Goal: Information Seeking & Learning: Learn about a topic

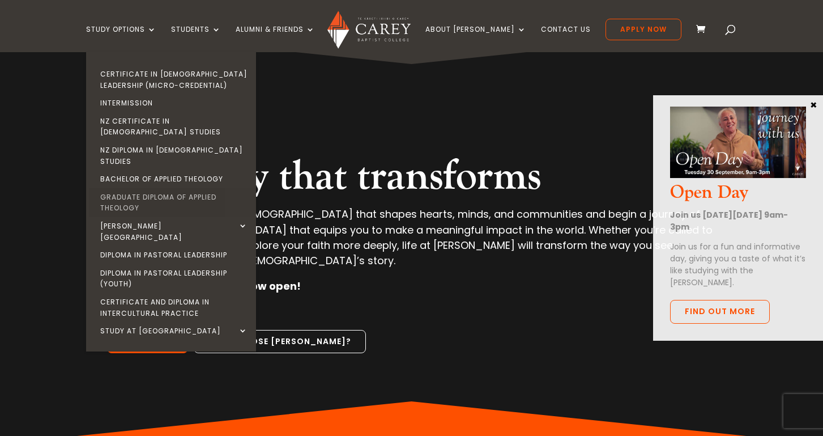
scroll to position [31, 0]
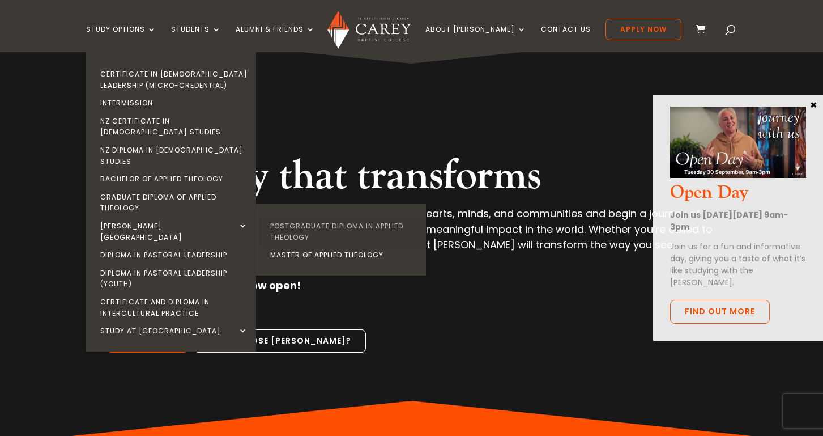
click at [323, 217] on link "Postgraduate Diploma in Applied Theology" at bounding box center [344, 231] width 170 height 29
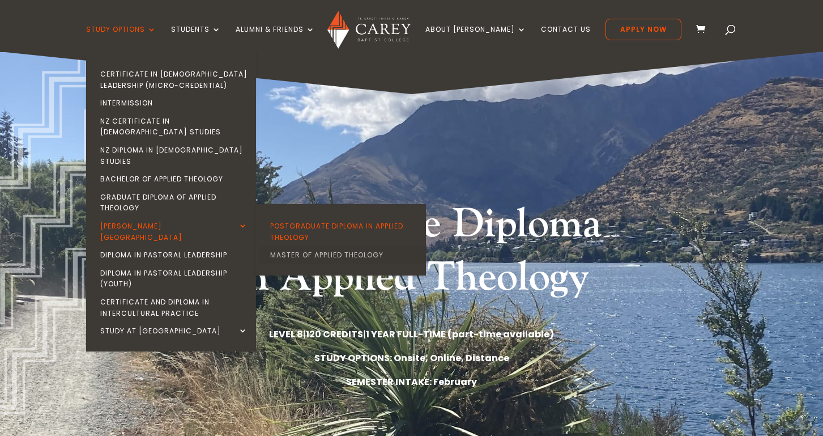
click at [309, 246] on link "Master of Applied Theology" at bounding box center [344, 255] width 170 height 18
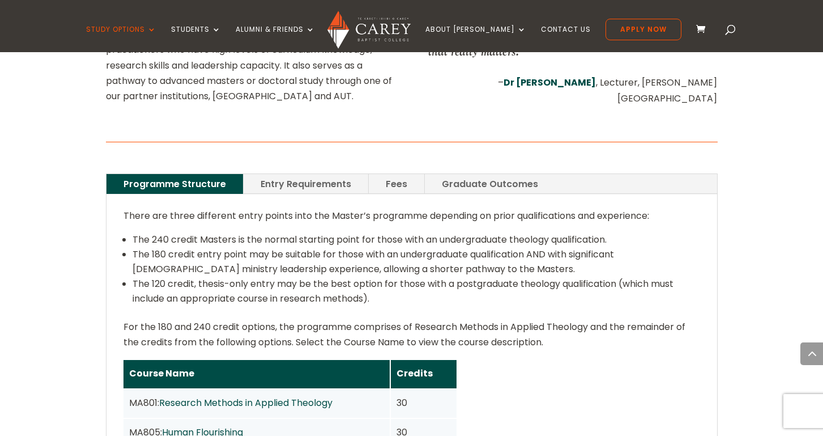
scroll to position [717, 0]
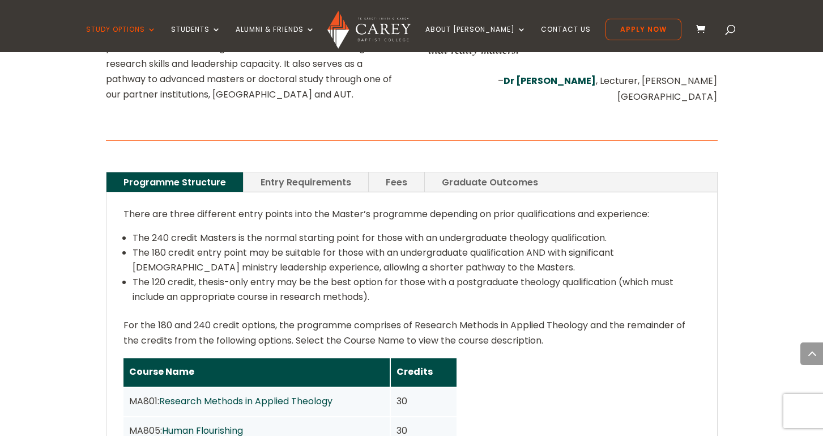
click at [320, 172] on link "Entry Requirements" at bounding box center [306, 182] width 125 height 20
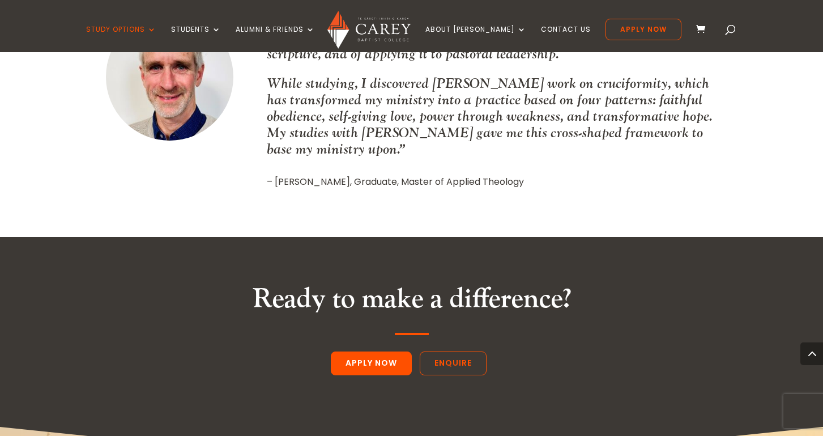
scroll to position [1589, 0]
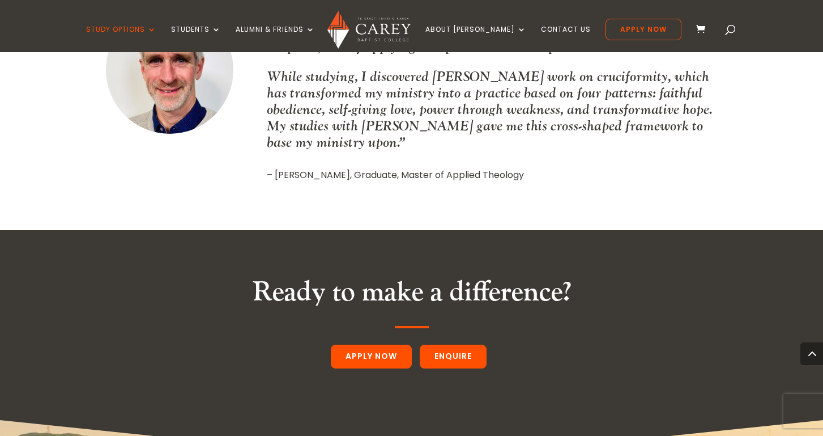
click at [455, 344] on link "Enquire" at bounding box center [453, 356] width 67 height 24
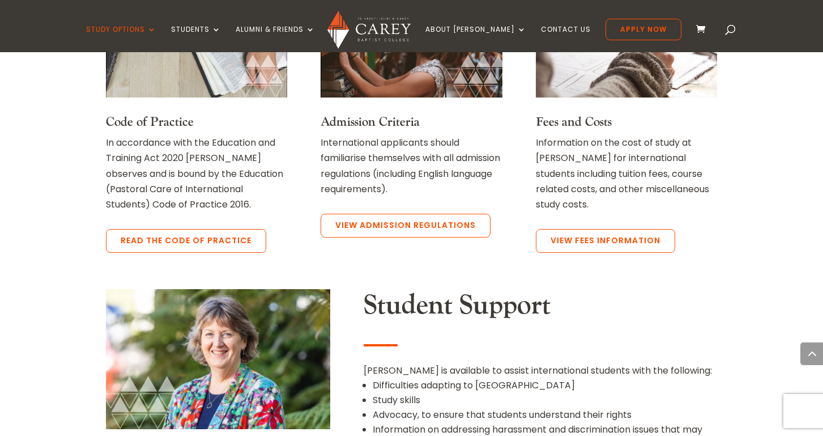
scroll to position [995, 0]
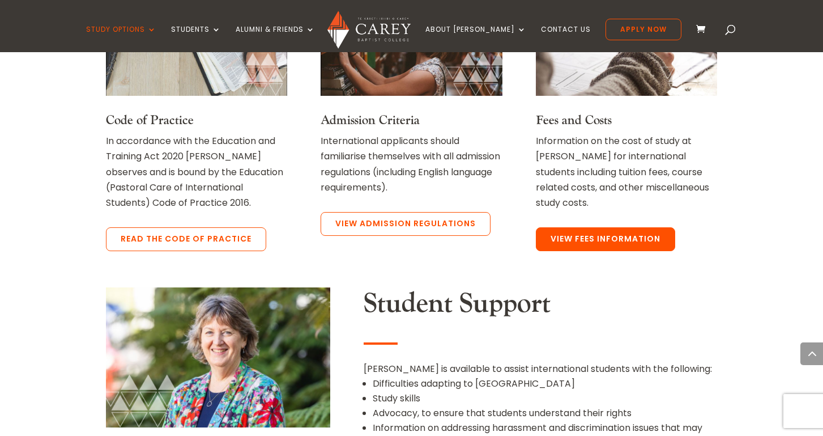
click at [625, 241] on link "View Fees Information" at bounding box center [605, 239] width 139 height 24
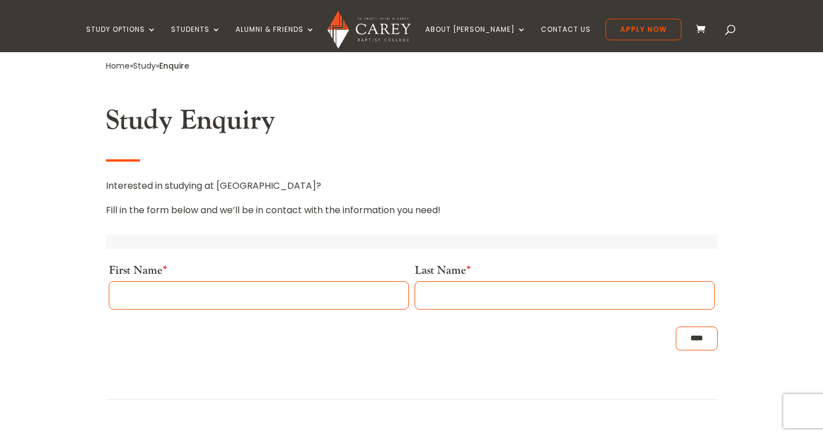
scroll to position [279, 0]
click at [365, 293] on input "First Name *" at bounding box center [259, 294] width 300 height 28
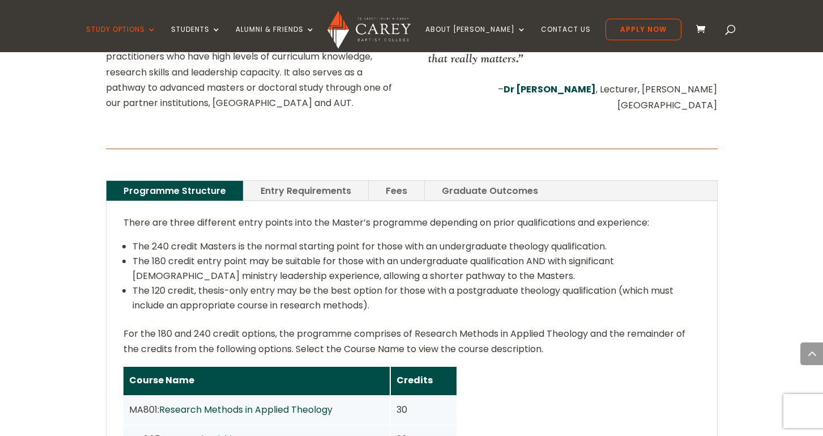
scroll to position [709, 0]
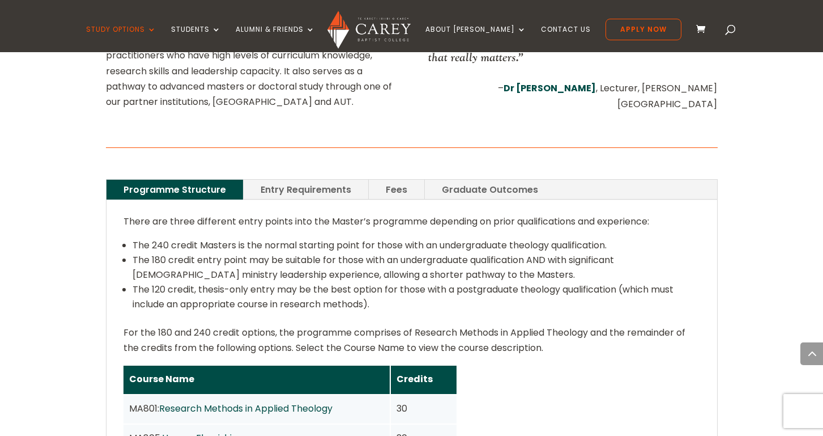
click at [399, 180] on link "Fees" at bounding box center [397, 190] width 56 height 20
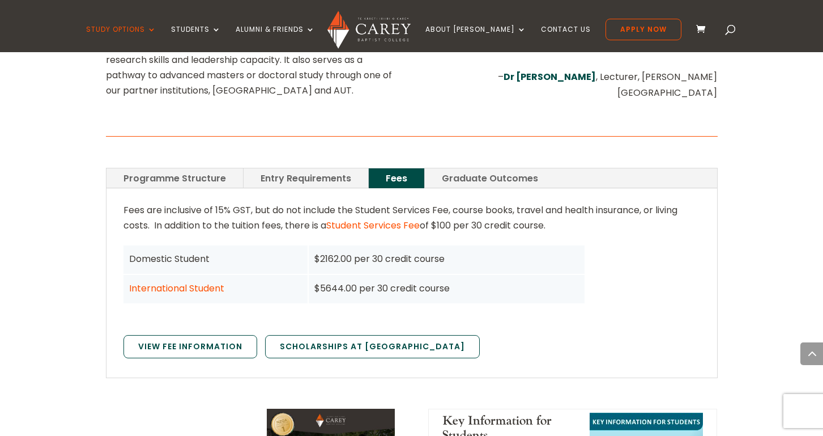
scroll to position [721, 0]
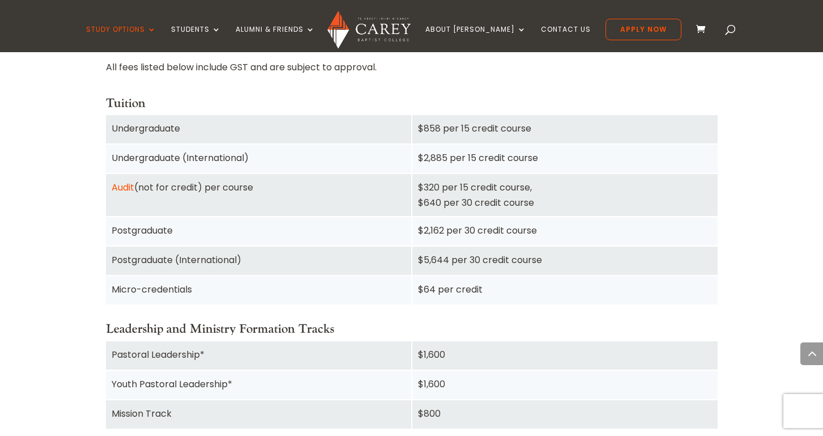
scroll to position [786, 0]
